Goal: Information Seeking & Learning: Learn about a topic

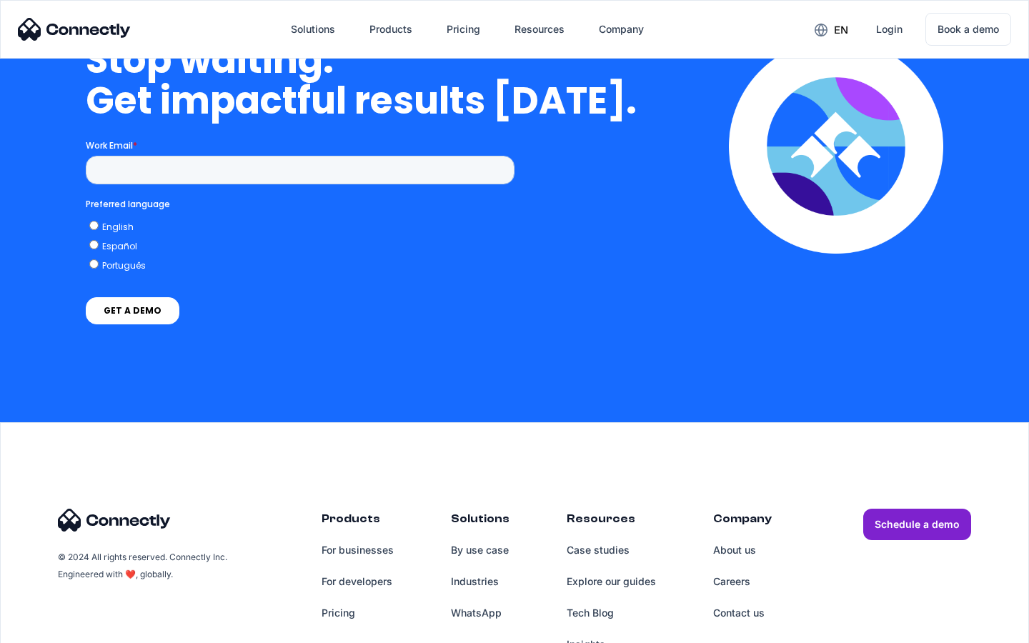
scroll to position [4156, 0]
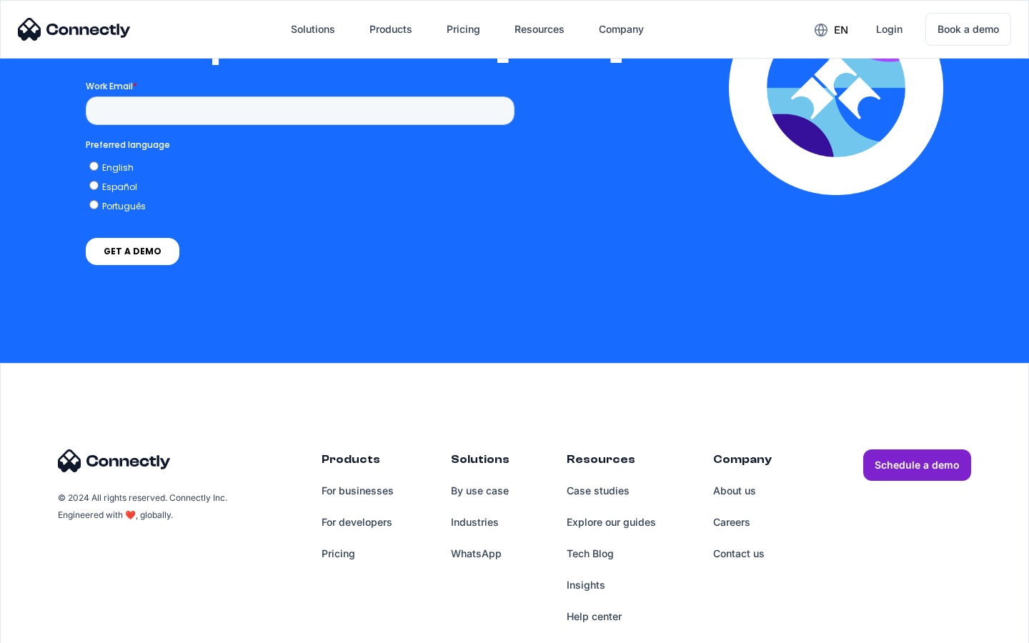
scroll to position [3125, 0]
